Goal: Task Accomplishment & Management: Manage account settings

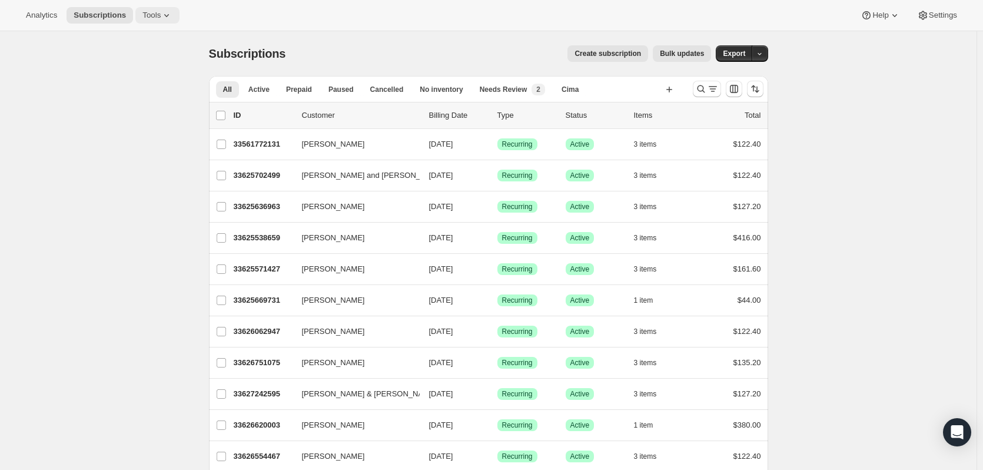
click at [151, 20] on button "Tools" at bounding box center [157, 15] width 44 height 16
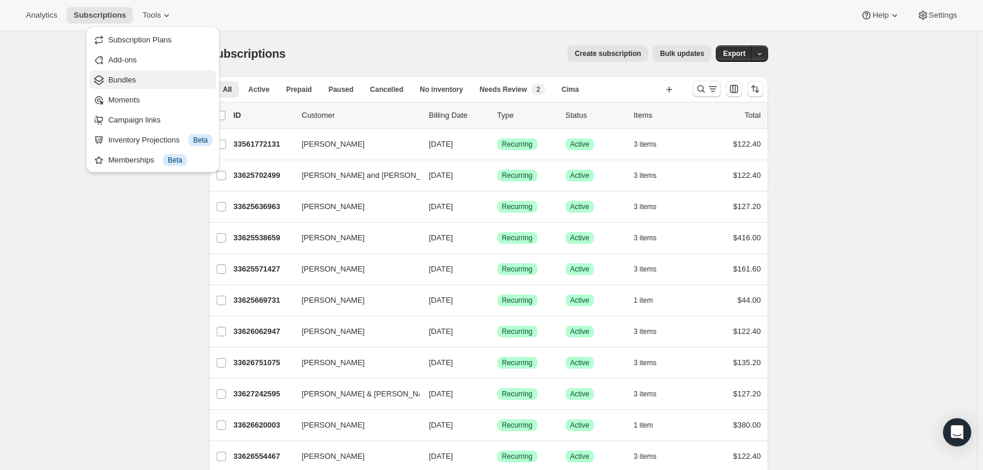
click at [137, 77] on span "Bundles" at bounding box center [160, 80] width 104 height 12
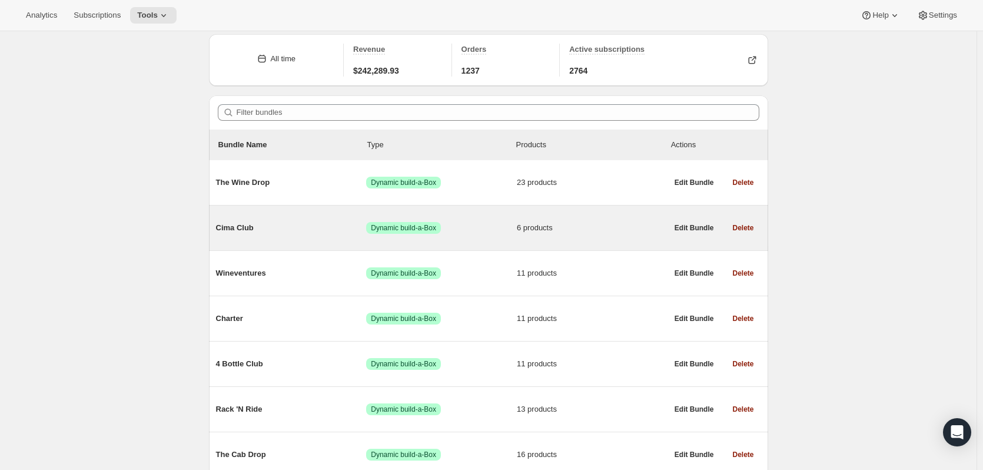
scroll to position [59, 0]
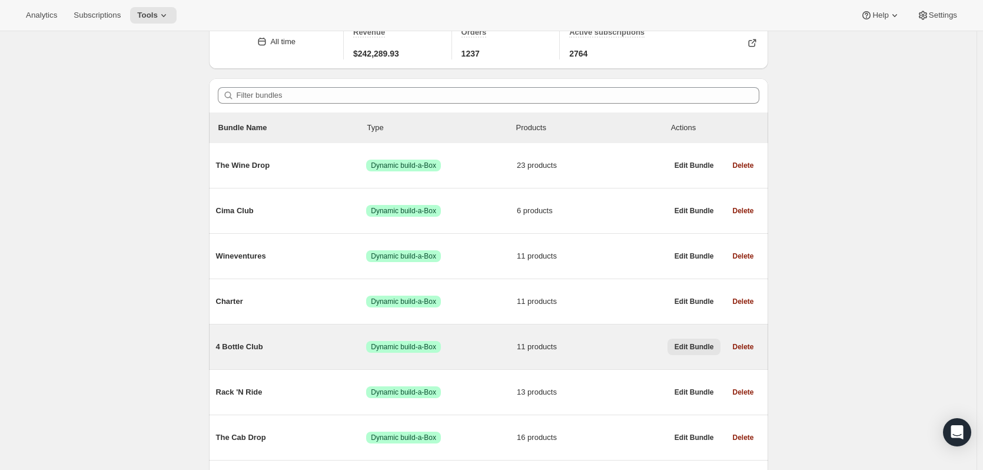
click at [688, 350] on span "Edit Bundle" at bounding box center [694, 346] width 39 height 9
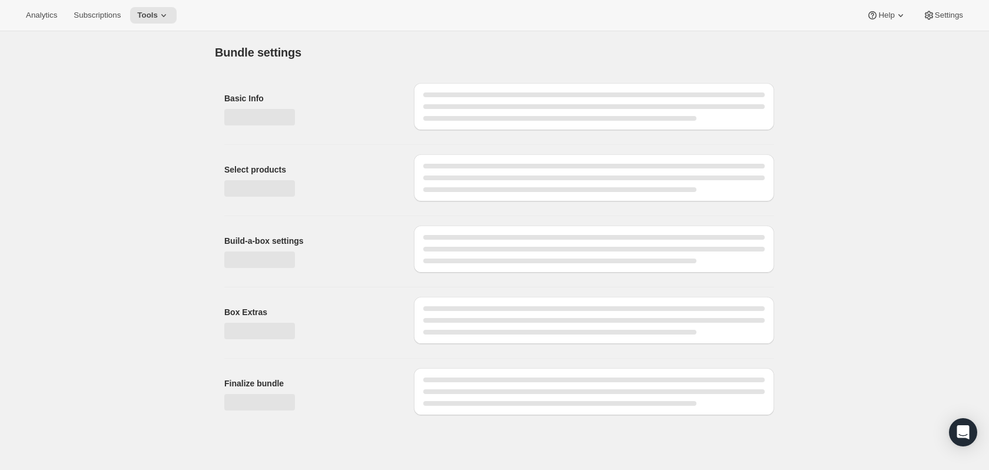
type input "4 Bottle Club"
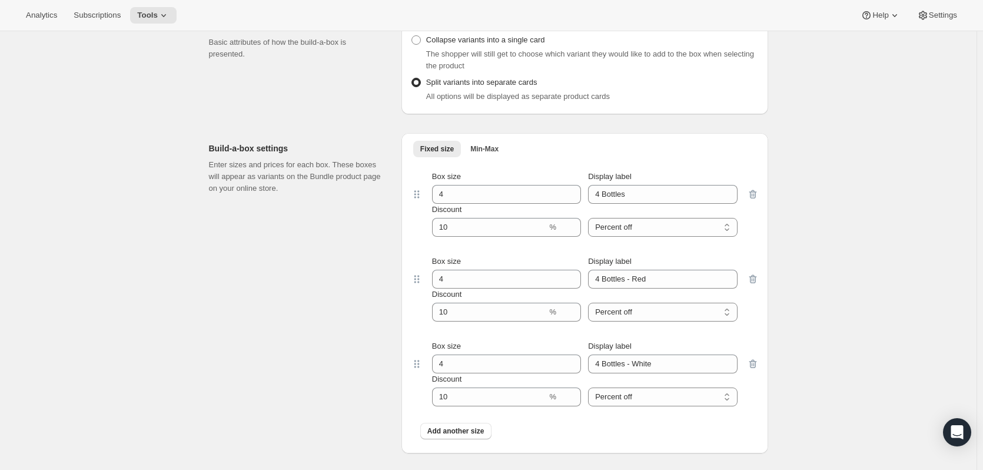
scroll to position [1060, 0]
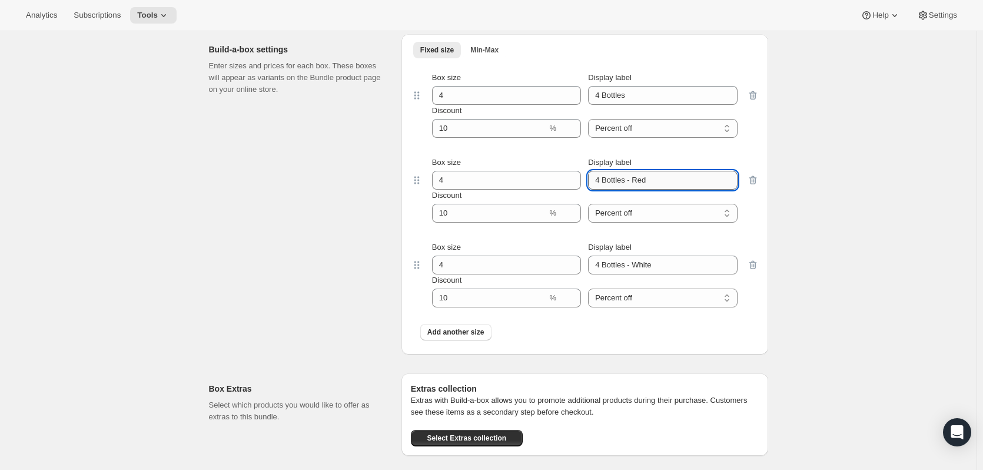
drag, startPoint x: 628, startPoint y: 179, endPoint x: 636, endPoint y: 182, distance: 9.3
click at [636, 182] on input "4 Bottles - Red" at bounding box center [662, 180] width 149 height 19
click at [663, 184] on input "4 Bottles - Red" at bounding box center [662, 180] width 149 height 19
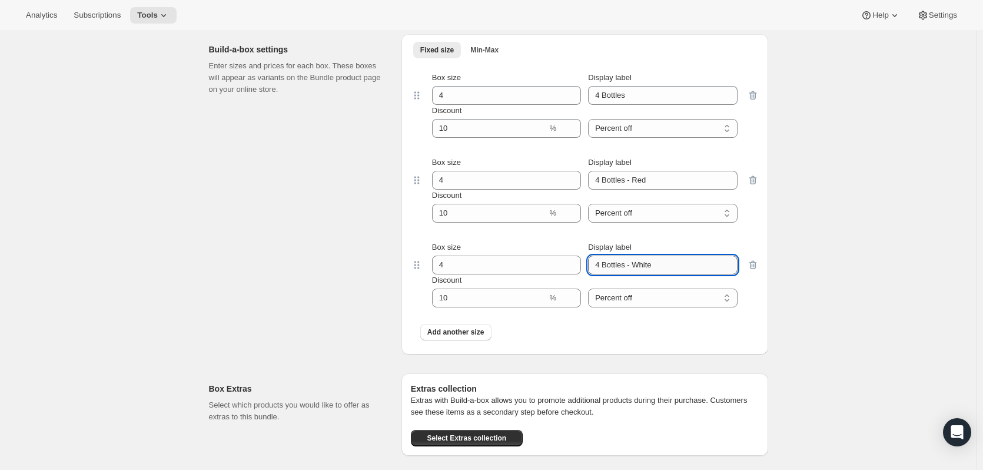
drag, startPoint x: 628, startPoint y: 266, endPoint x: 614, endPoint y: 264, distance: 13.7
click at [612, 263] on input "4 Bottles - White" at bounding box center [662, 265] width 149 height 19
click at [629, 265] on input "4 Bottles - White" at bounding box center [662, 265] width 149 height 19
click at [639, 264] on input "4 Bottles - White" at bounding box center [662, 265] width 149 height 19
drag, startPoint x: 625, startPoint y: 262, endPoint x: 619, endPoint y: 262, distance: 6.5
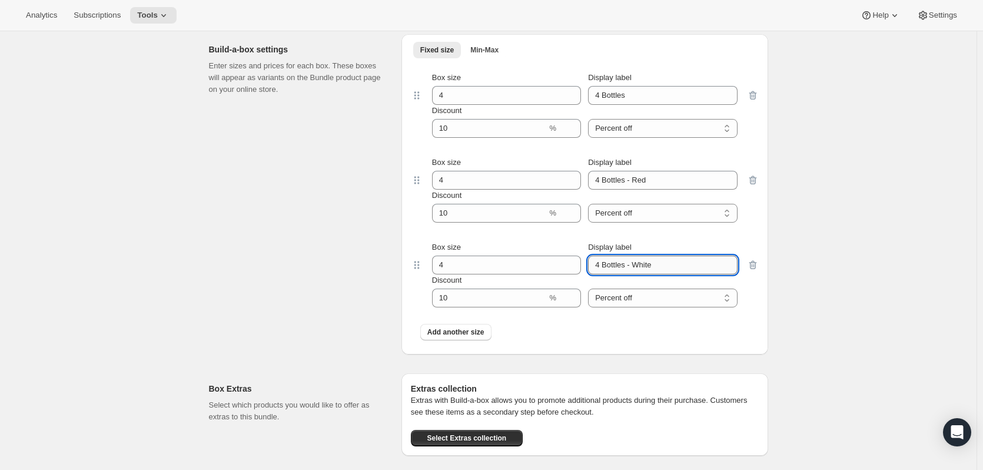
click at [618, 262] on input "4 Bottles - White" at bounding box center [662, 265] width 149 height 19
click at [632, 264] on input "4 Bottles - White" at bounding box center [662, 265] width 149 height 19
drag, startPoint x: 625, startPoint y: 265, endPoint x: 605, endPoint y: 261, distance: 20.9
click at [605, 261] on input "4 Bottles - White" at bounding box center [662, 265] width 149 height 19
click at [622, 265] on input "4 Bottles - White" at bounding box center [662, 265] width 149 height 19
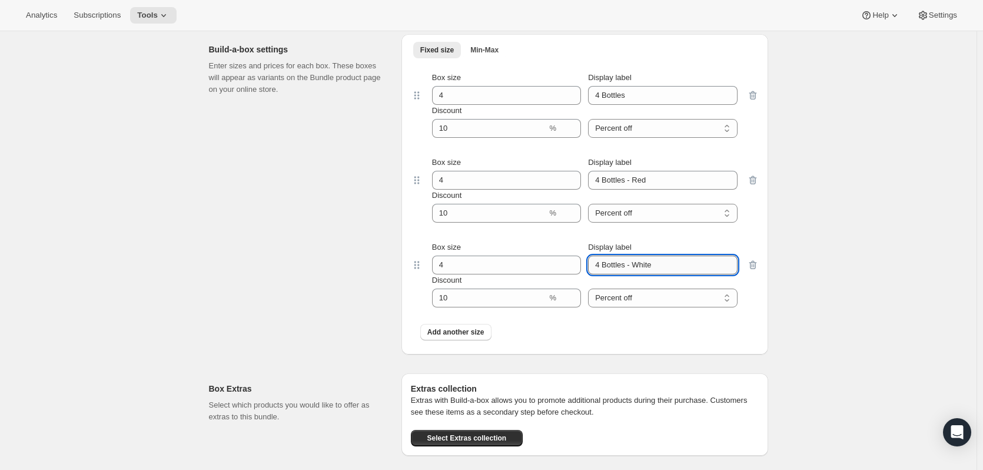
drag, startPoint x: 630, startPoint y: 265, endPoint x: 606, endPoint y: 264, distance: 23.6
click at [606, 264] on input "4 Bottles - White" at bounding box center [662, 265] width 149 height 19
click at [673, 267] on input "4 Bottles - White" at bounding box center [662, 265] width 149 height 19
drag, startPoint x: 657, startPoint y: 264, endPoint x: 636, endPoint y: 264, distance: 20.6
click at [636, 264] on input "4 Bottles - White" at bounding box center [662, 265] width 149 height 19
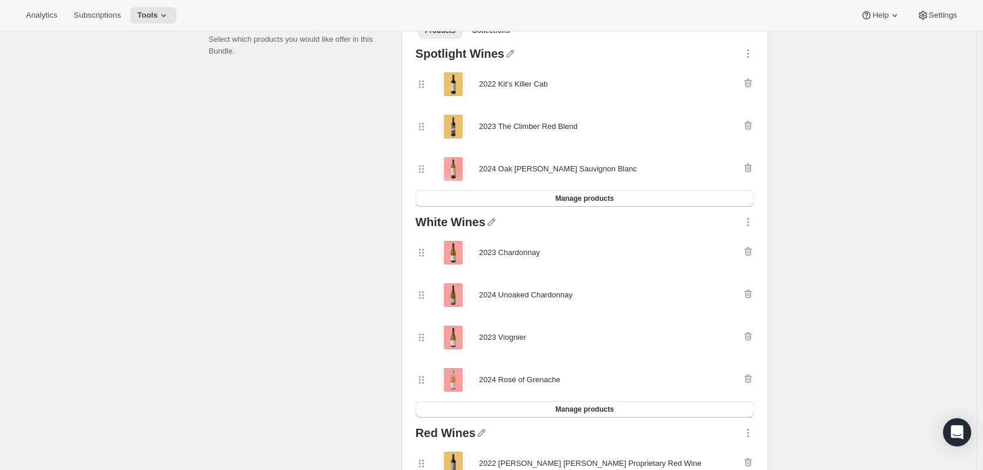
scroll to position [0, 0]
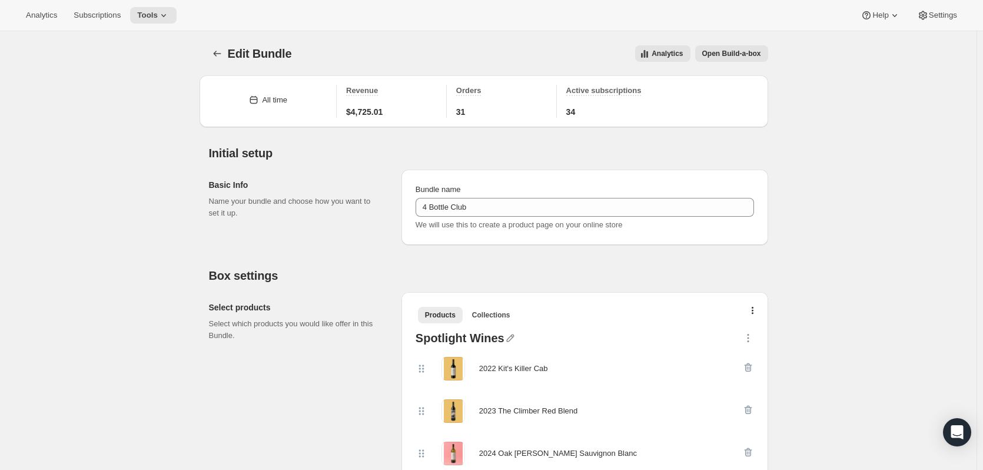
click at [323, 174] on div "Basic Info Name your bundle and choose how you want to set it up." at bounding box center [300, 207] width 183 height 75
